Goal: Communication & Community: Answer question/provide support

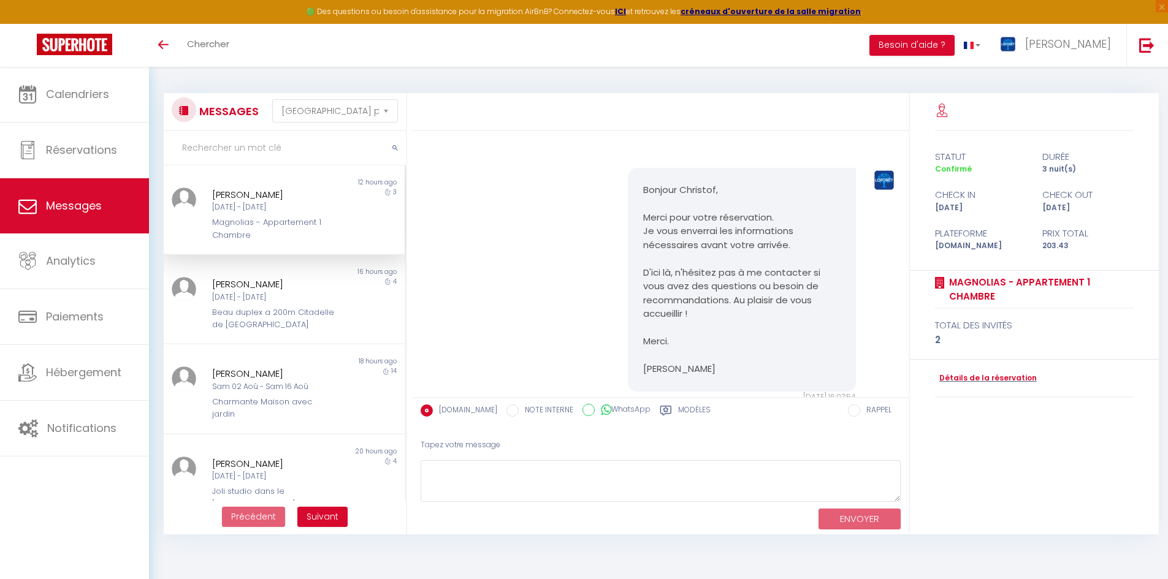
select select "message"
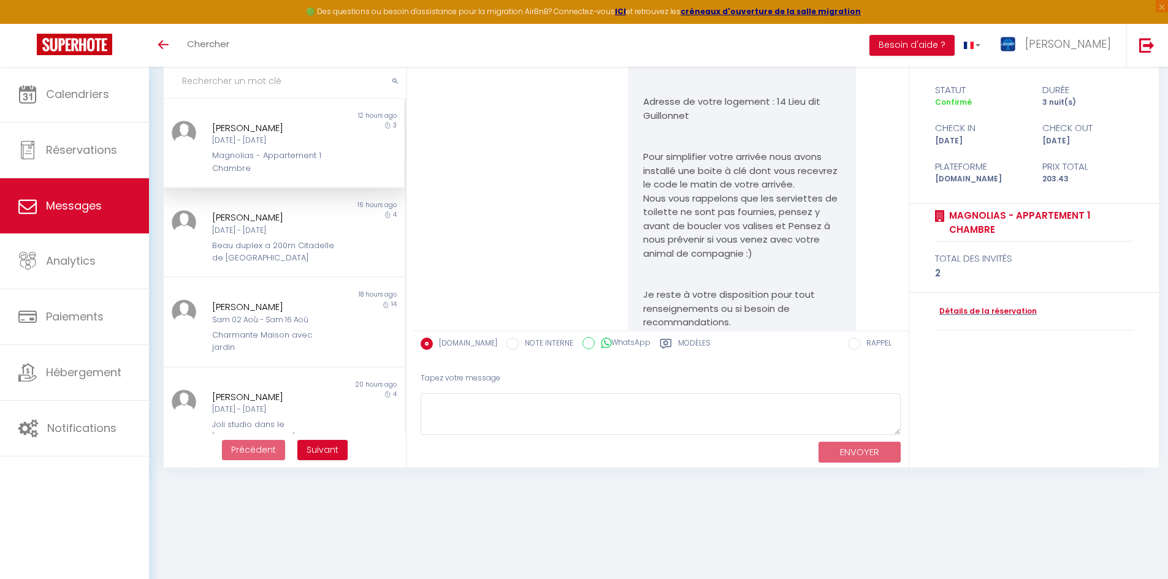
scroll to position [344, 0]
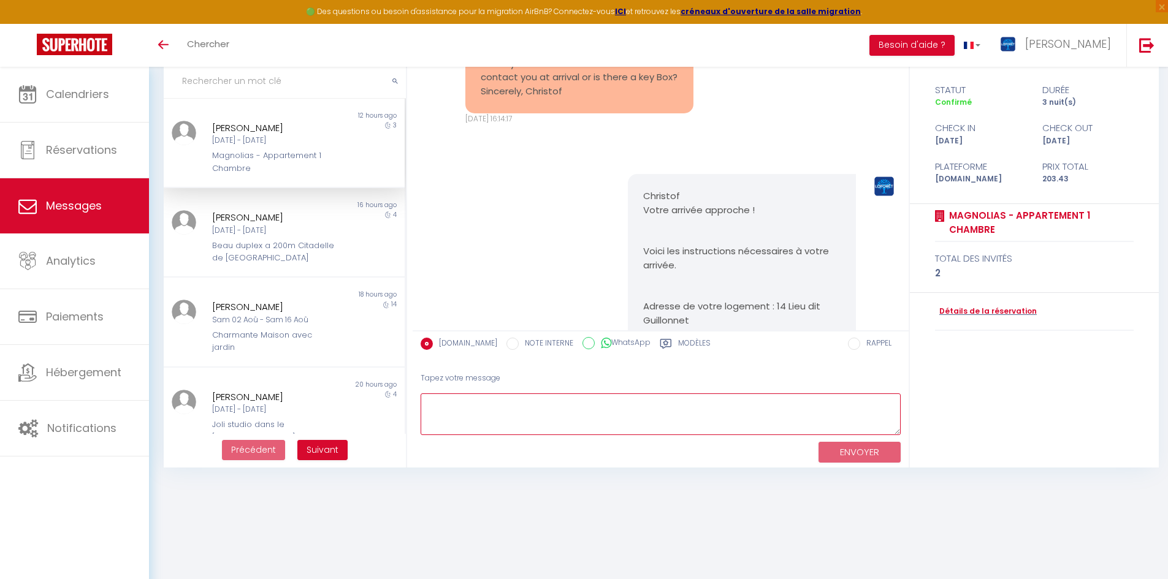
click at [472, 414] on textarea at bounding box center [661, 415] width 480 height 42
paste textarea "Bonjour [PERSON_NAME], nous vous mettrons des serviettes à disposition gratuite…"
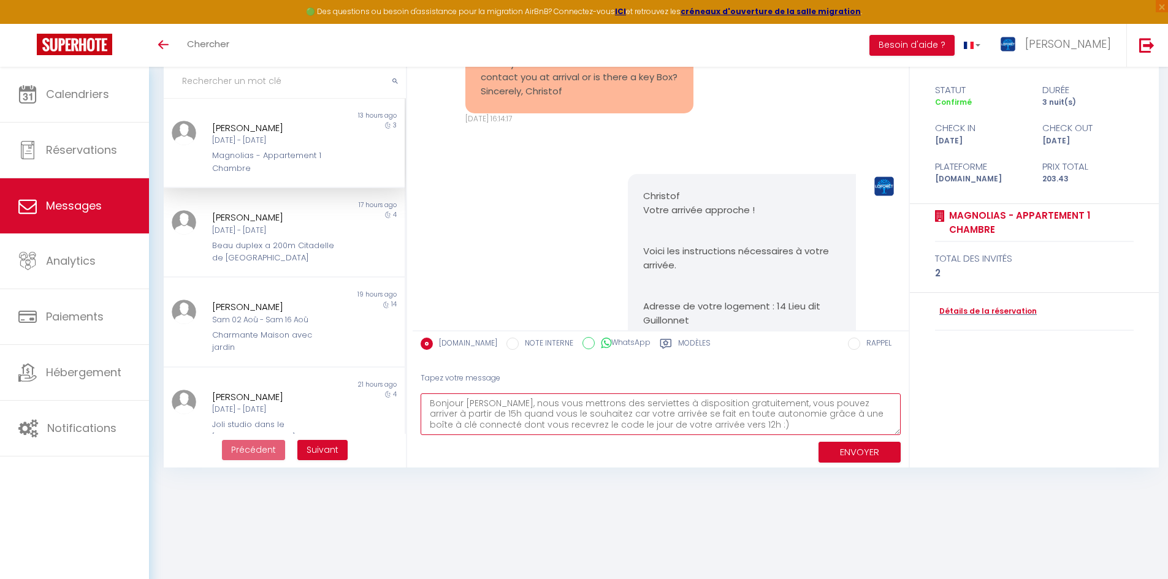
type textarea "Bonjour [PERSON_NAME], nous vous mettrons des serviettes à disposition gratuite…"
click at [853, 459] on button "ENVOYER" at bounding box center [859, 452] width 82 height 21
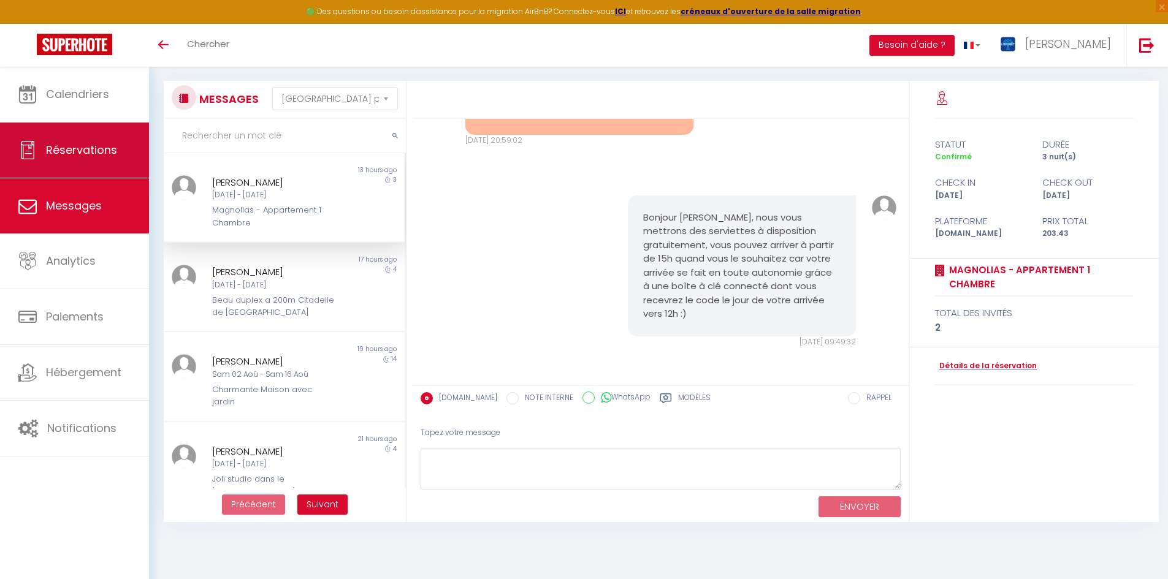
scroll to position [0, 0]
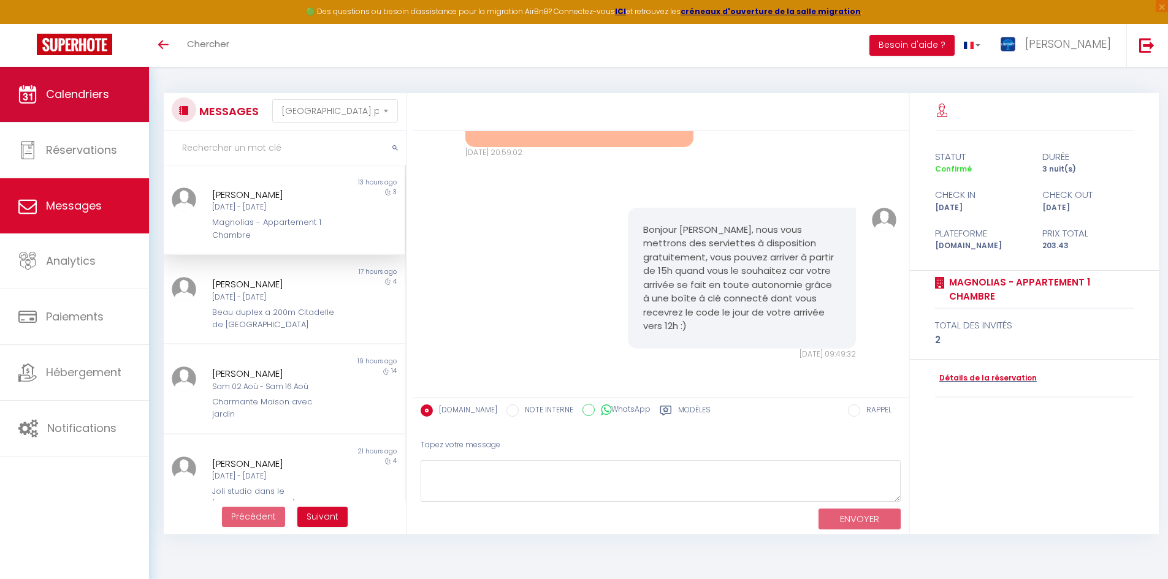
click at [104, 107] on link "Calendriers" at bounding box center [74, 94] width 149 height 55
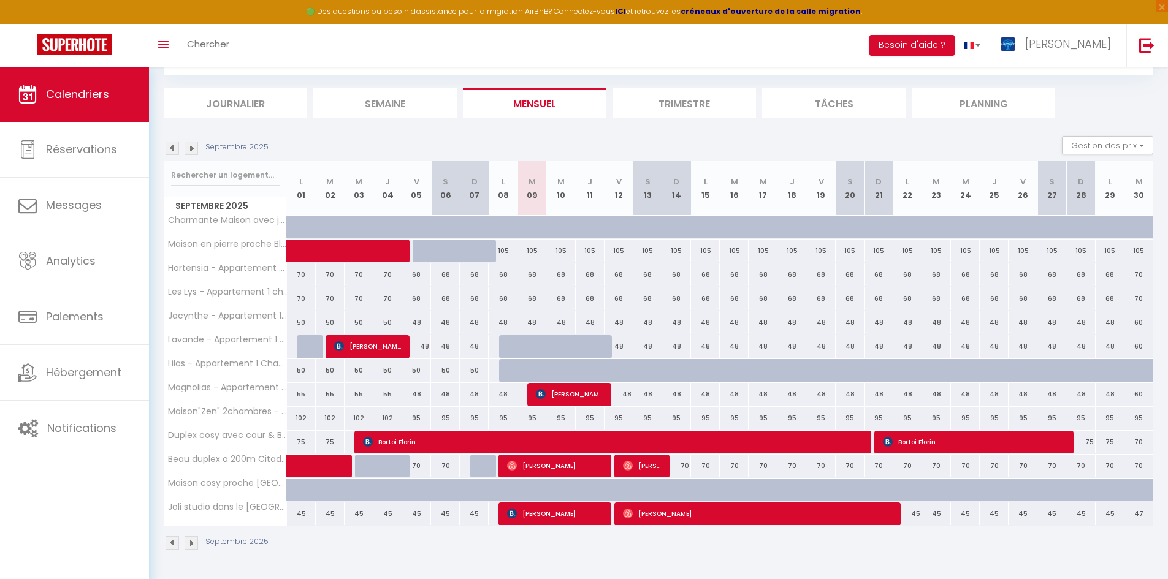
scroll to position [67, 0]
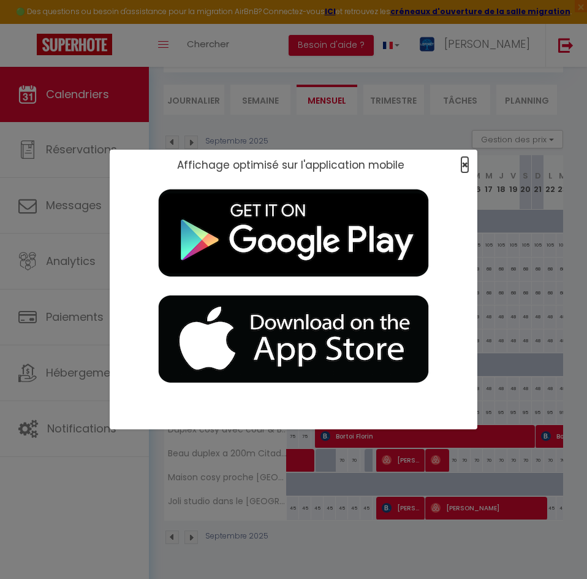
click at [463, 169] on span "×" at bounding box center [465, 164] width 7 height 15
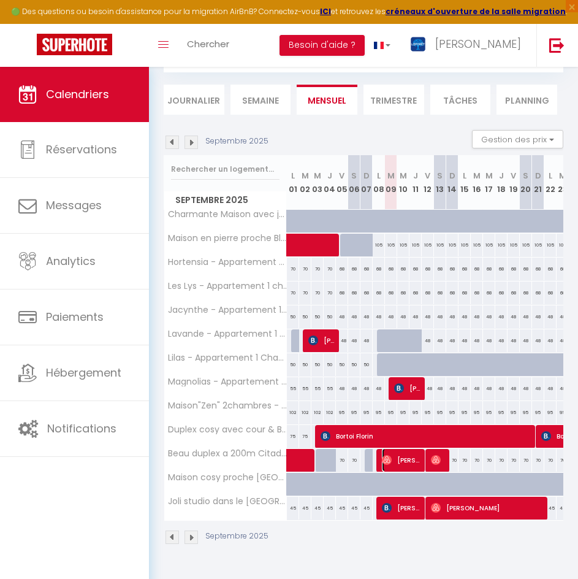
click at [390, 457] on img at bounding box center [387, 460] width 10 height 10
select select "OK"
select select "0"
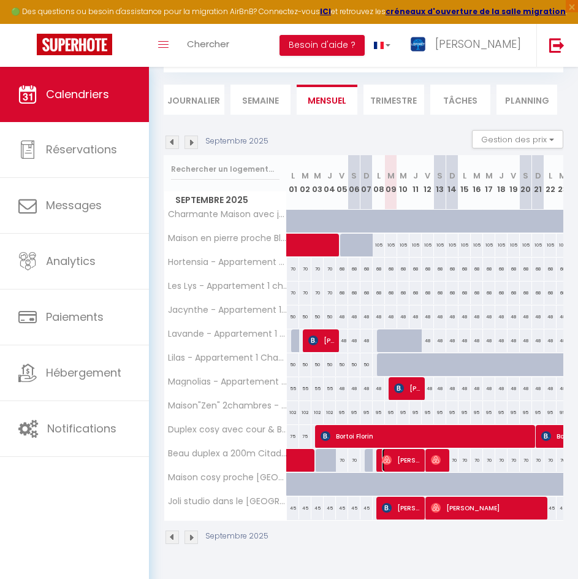
select select "1"
select select
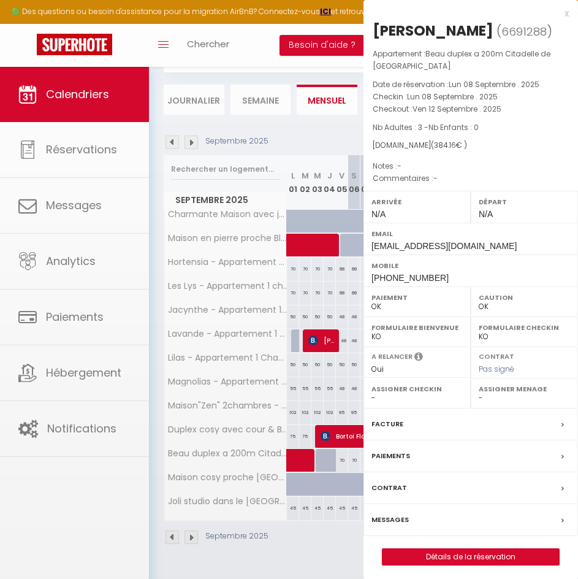
select select "41834"
select select "42909"
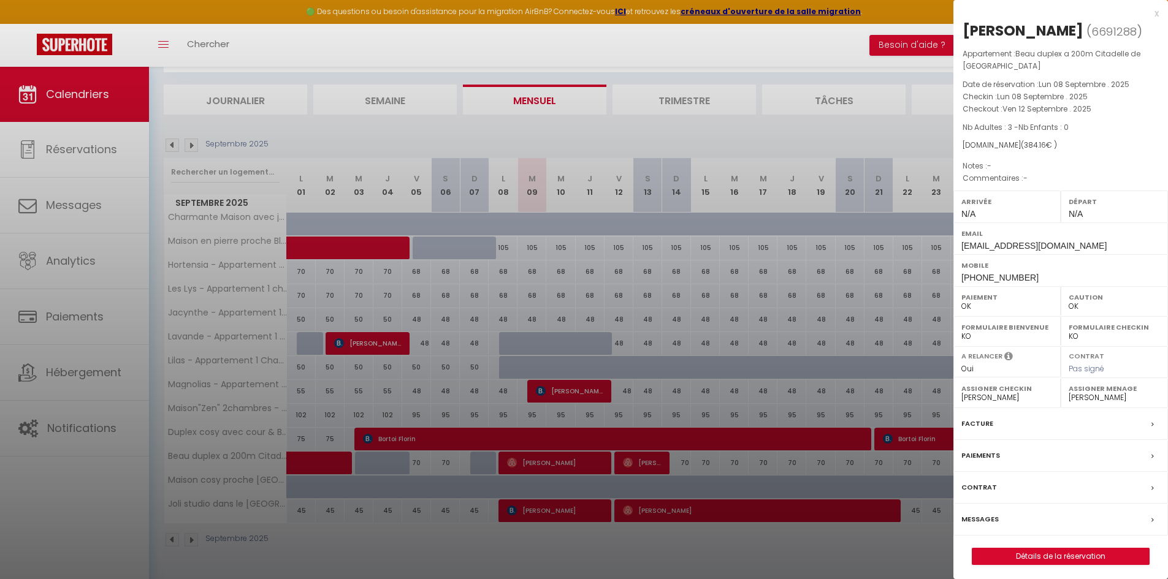
click at [1009, 522] on div "Messages" at bounding box center [1060, 520] width 215 height 32
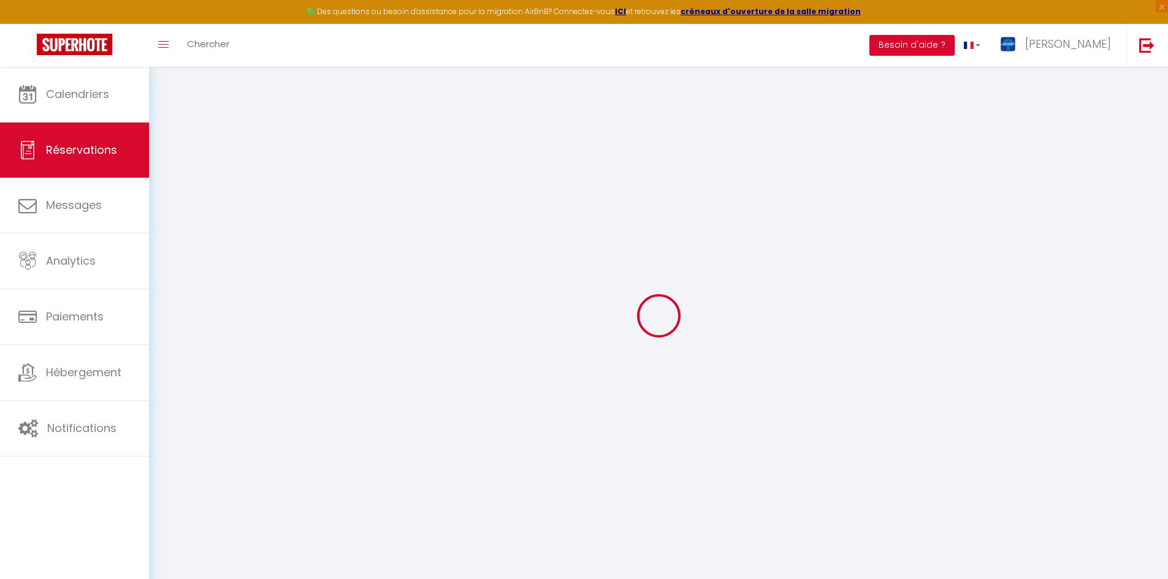
select select
checkbox input "false"
select select
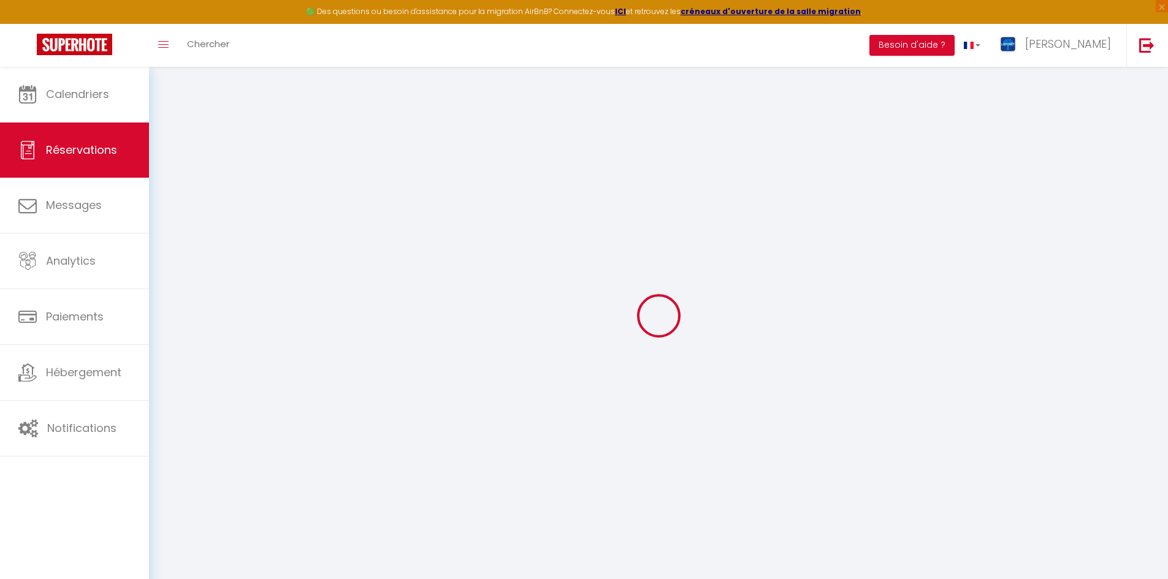
select select
checkbox input "false"
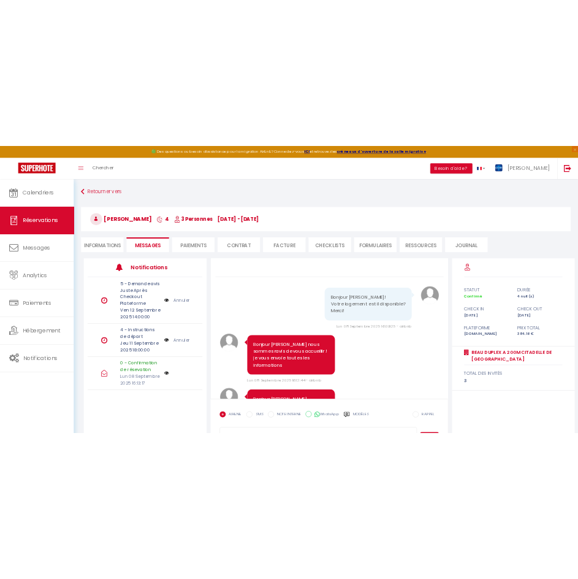
scroll to position [1466, 0]
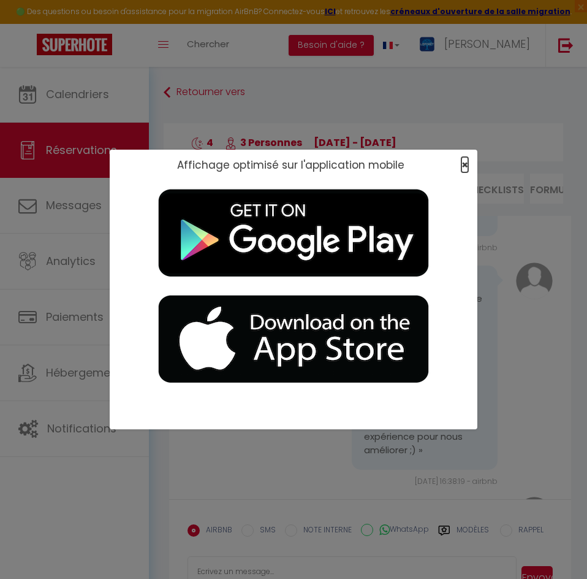
click at [462, 162] on span "×" at bounding box center [465, 164] width 7 height 15
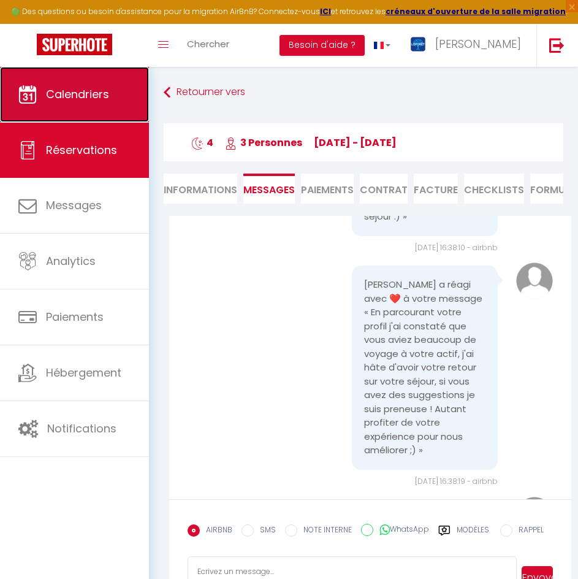
click at [71, 99] on span "Calendriers" at bounding box center [77, 93] width 63 height 15
